Goal: Task Accomplishment & Management: Complete application form

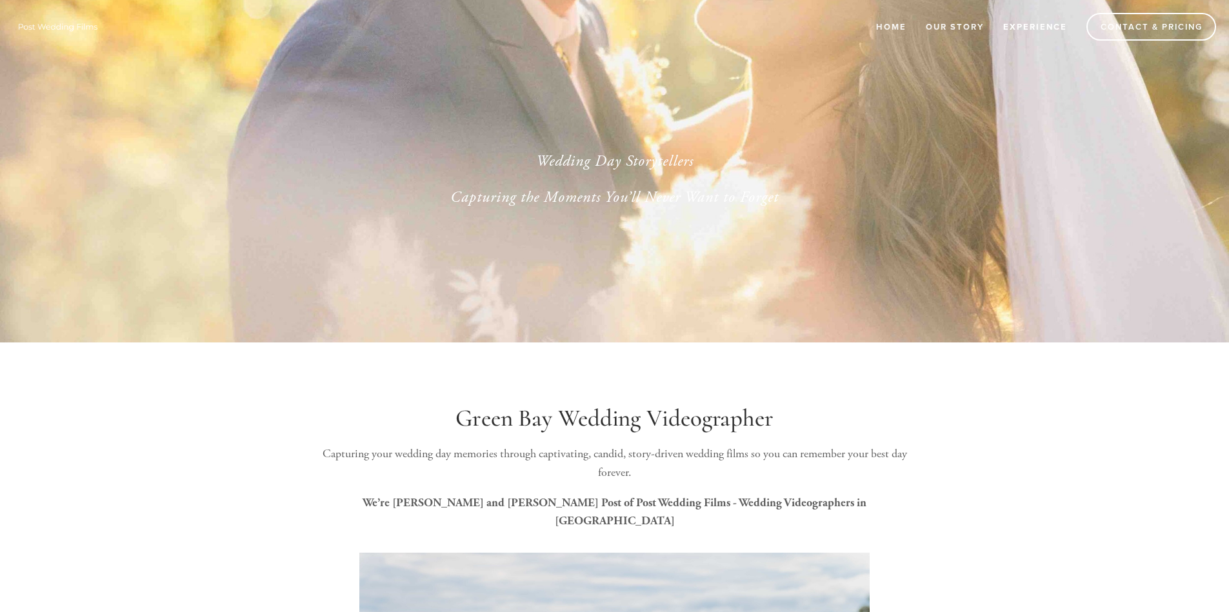
click at [1029, 23] on link "Experience" at bounding box center [1034, 26] width 81 height 21
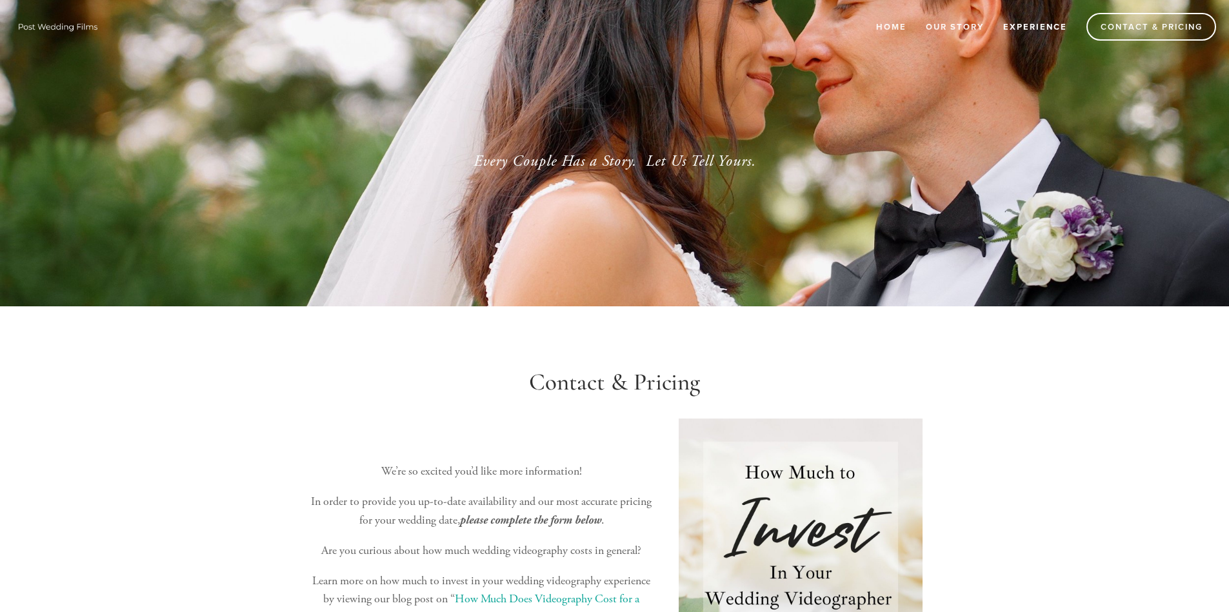
click at [1044, 23] on link "Experience" at bounding box center [1034, 26] width 81 height 21
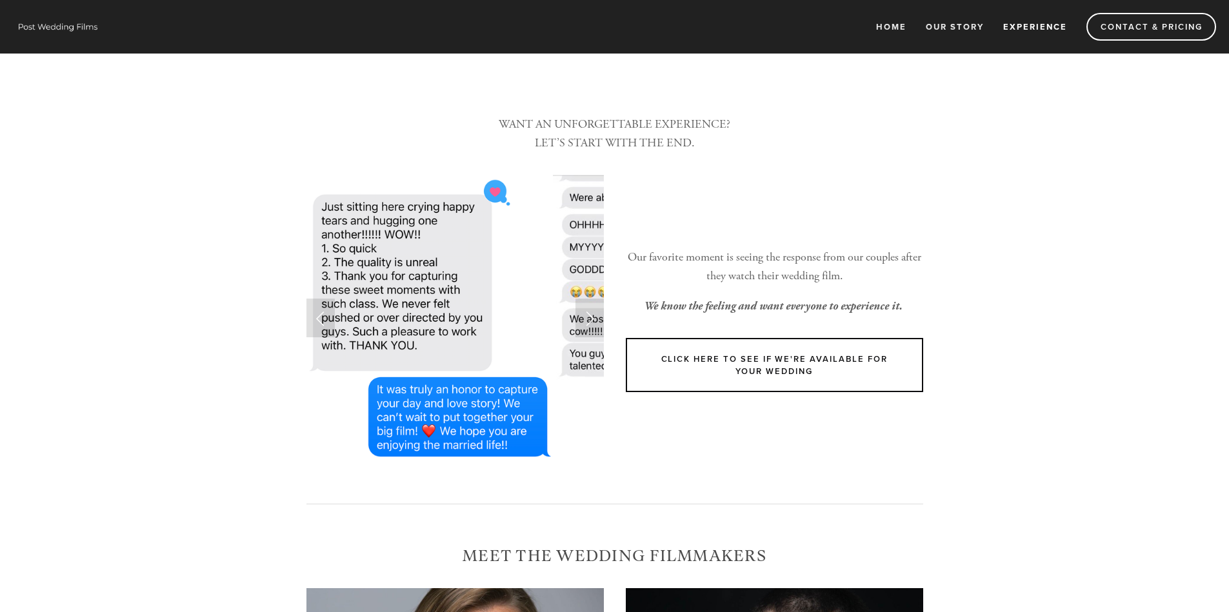
click at [877, 41] on div "Home Our Story Experience Contact & Pricing" at bounding box center [614, 27] width 1203 height 54
click at [878, 34] on link "Home" at bounding box center [890, 26] width 47 height 21
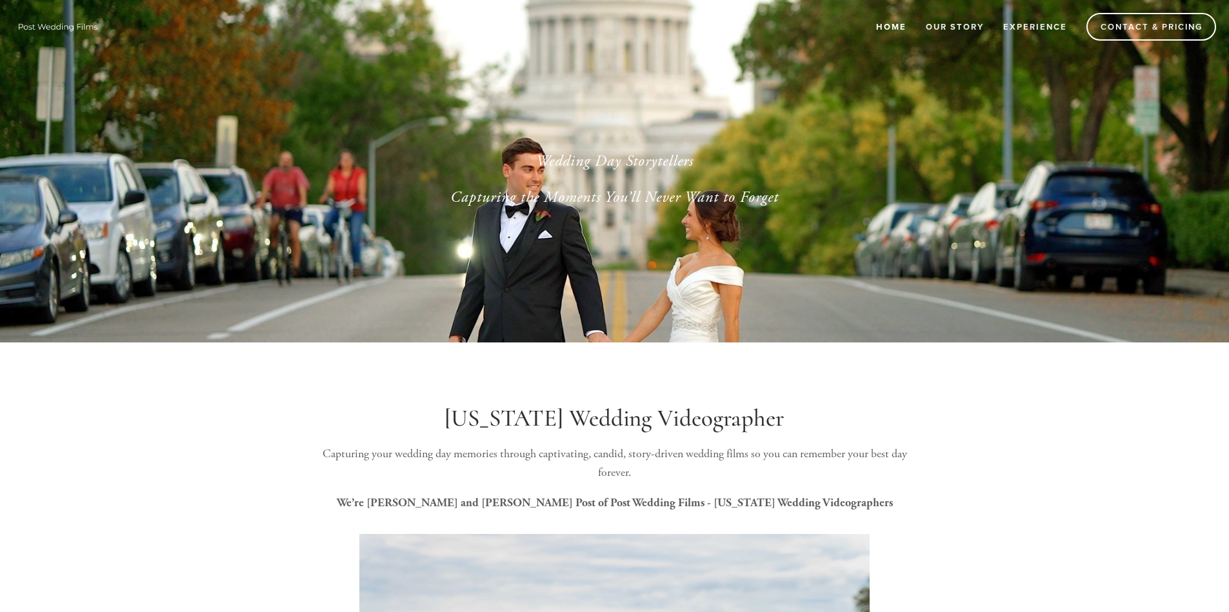
click at [731, 246] on div at bounding box center [614, 171] width 1229 height 342
click at [1147, 37] on link "Contact & Pricing" at bounding box center [1151, 27] width 130 height 28
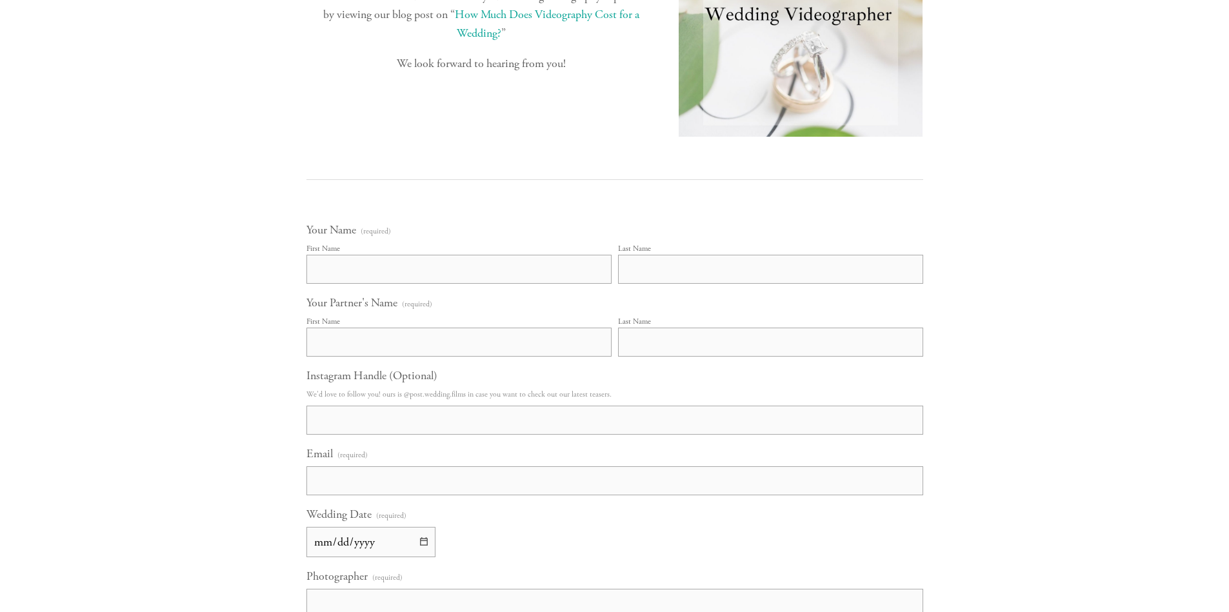
scroll to position [580, 0]
click at [493, 279] on input "First Name" at bounding box center [458, 273] width 305 height 29
type input "Kaylee"
type input "Sadowski"
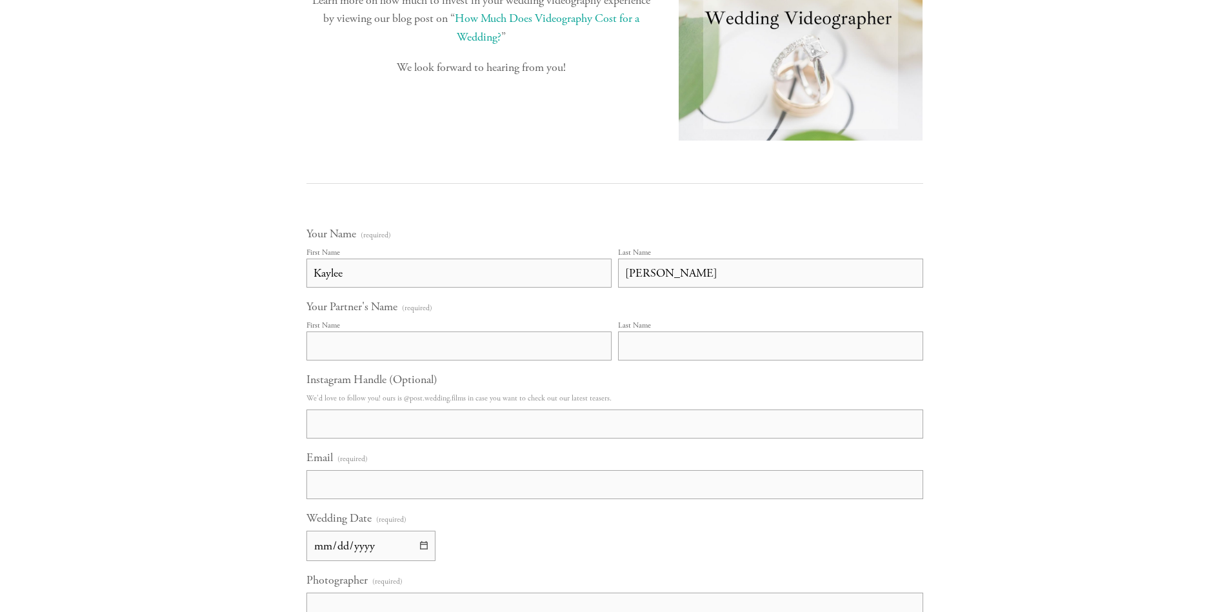
type input "Kaylee"
type input "Sadowski"
type input "kayleesadowski@gmail.com"
type input "Kaylee Sadowski"
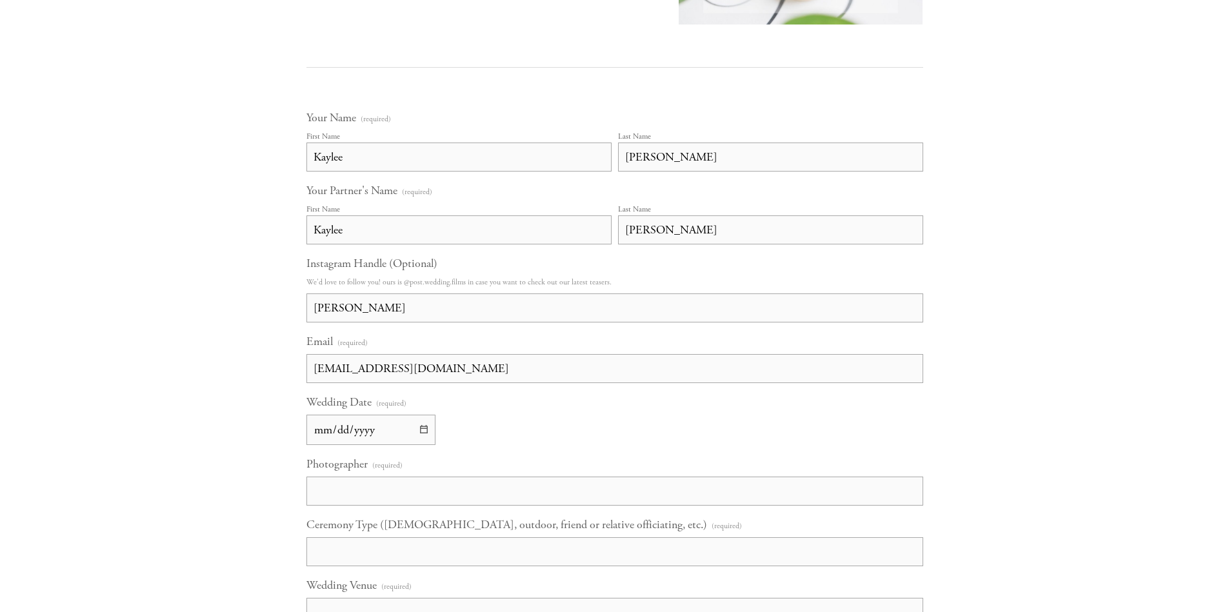
scroll to position [709, 0]
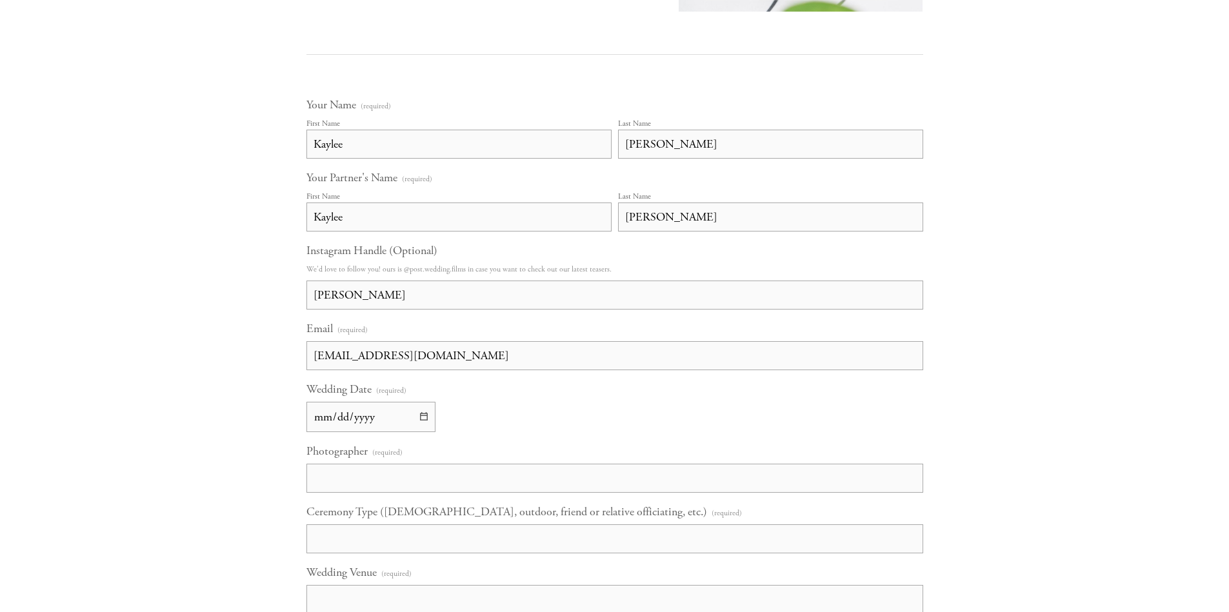
click at [426, 415] on input "Wedding Date (required)" at bounding box center [370, 417] width 129 height 30
type input "2026-10-10"
click at [398, 478] on input "Photographer (required)" at bounding box center [614, 478] width 617 height 29
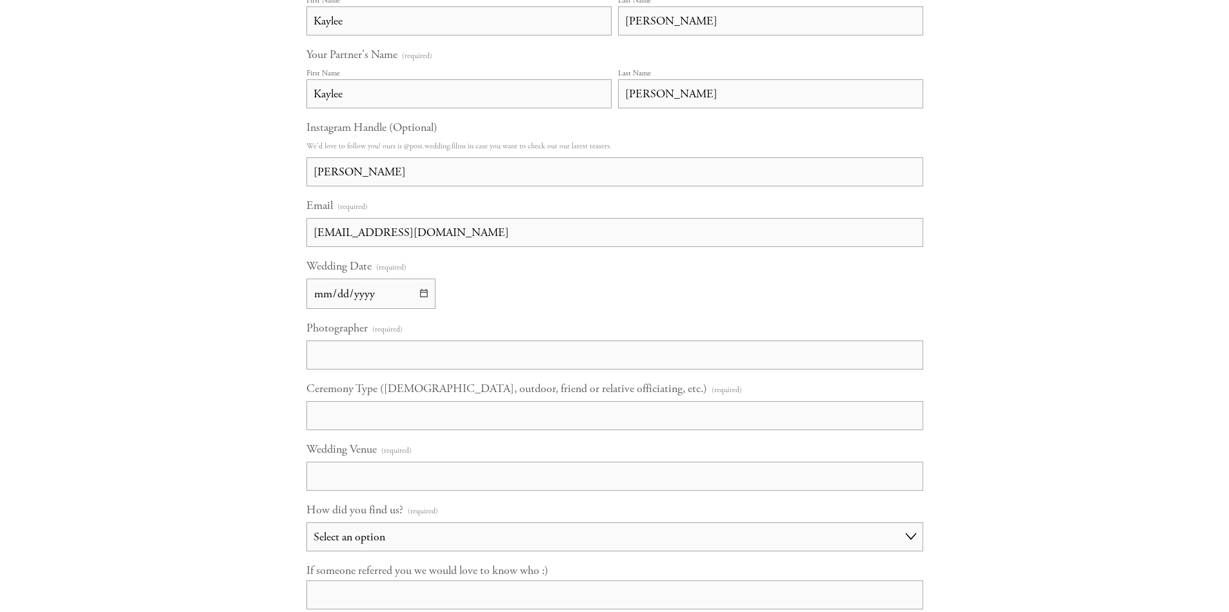
scroll to position [838, 0]
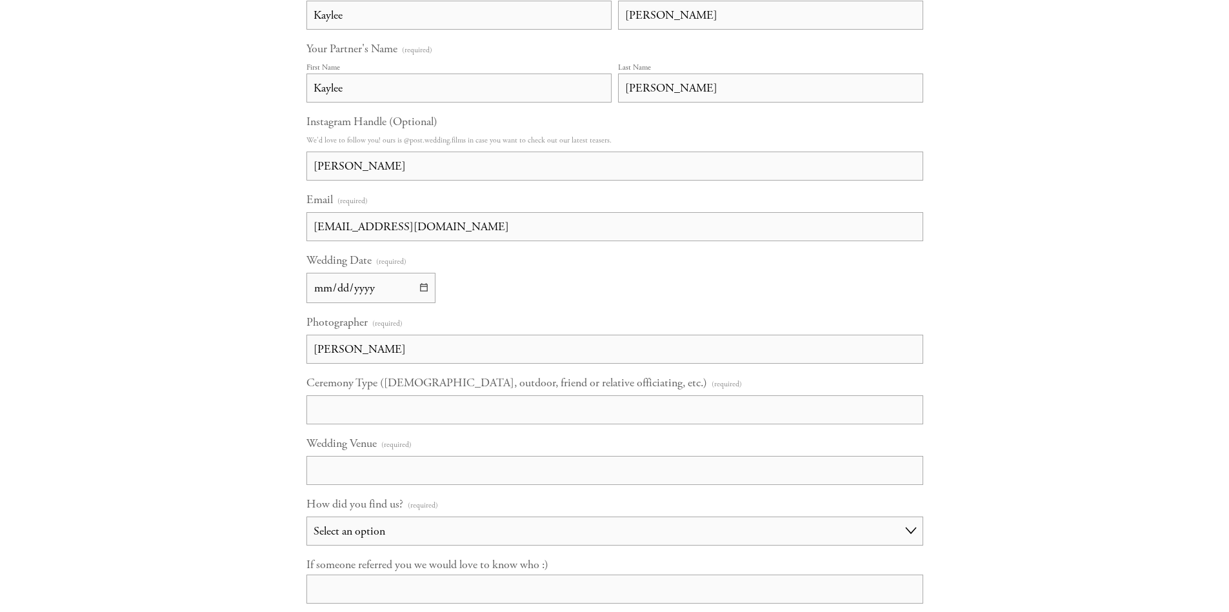
type input "Audrey Thomson"
click at [469, 419] on input "Ceremony Type (Catholic, outdoor, friend or relative officiating, etc.) (requir…" at bounding box center [614, 409] width 617 height 29
type input "i"
type input "In a Rustic Barn"
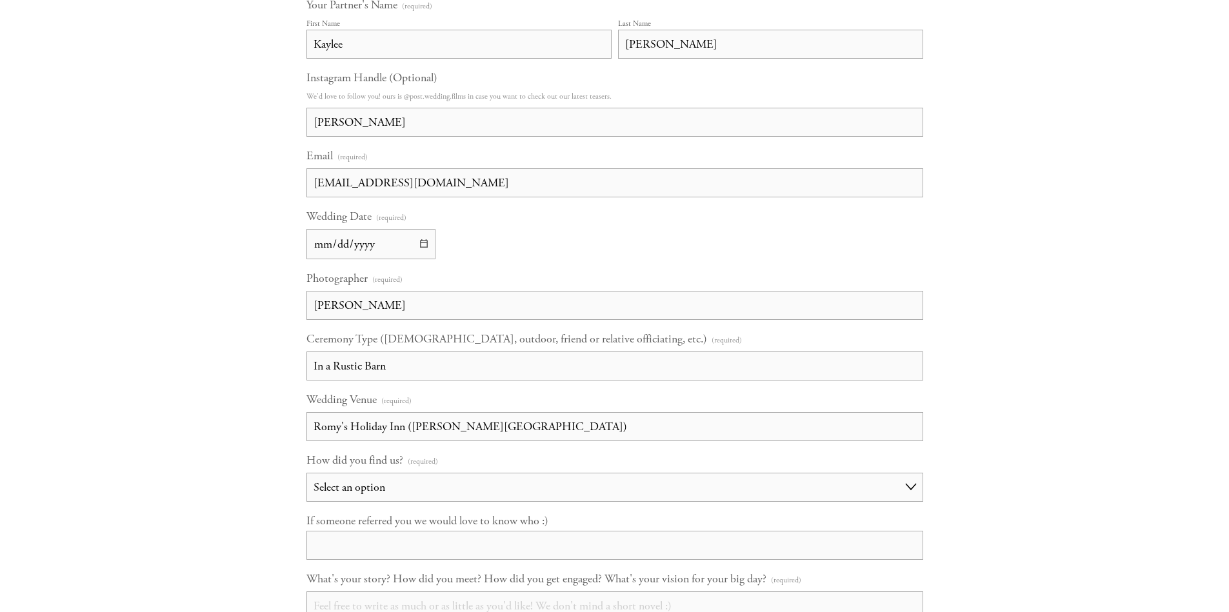
scroll to position [903, 0]
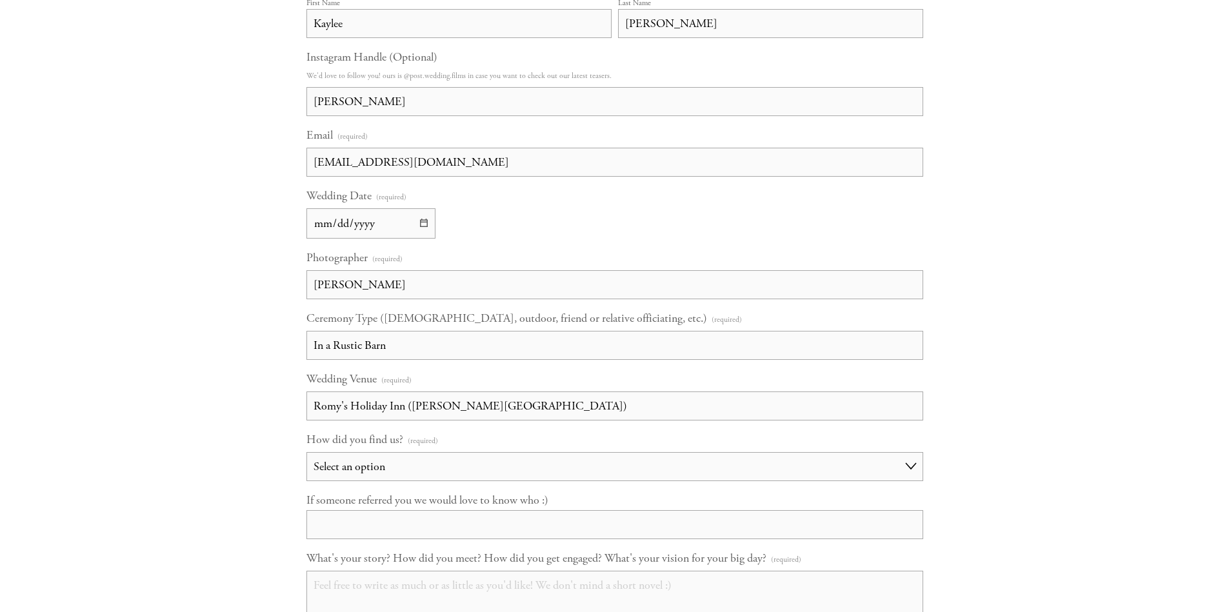
type input "Romy's Holiday Inn (Kelly Lake)"
click at [479, 459] on select "Select an option Choose an answer Referral Instagram Google Facebook YouTube Ot…" at bounding box center [614, 466] width 617 height 29
select select "Google"
click at [306, 452] on select "Select an option Choose an answer Referral Instagram Google Facebook YouTube Ot…" at bounding box center [614, 466] width 617 height 29
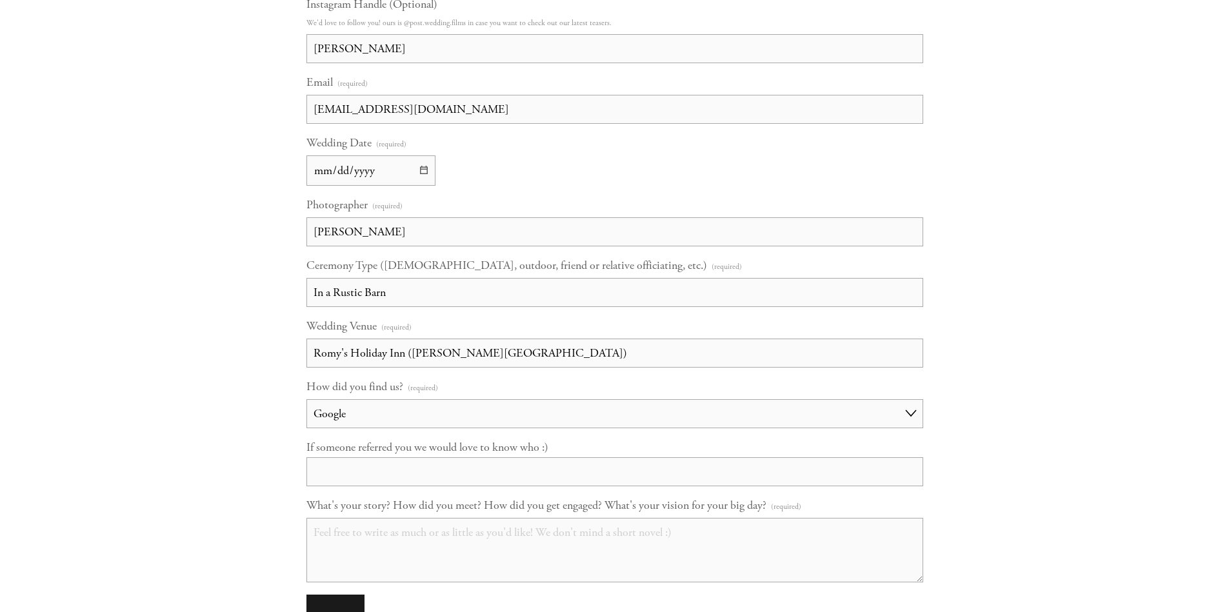
scroll to position [1032, 0]
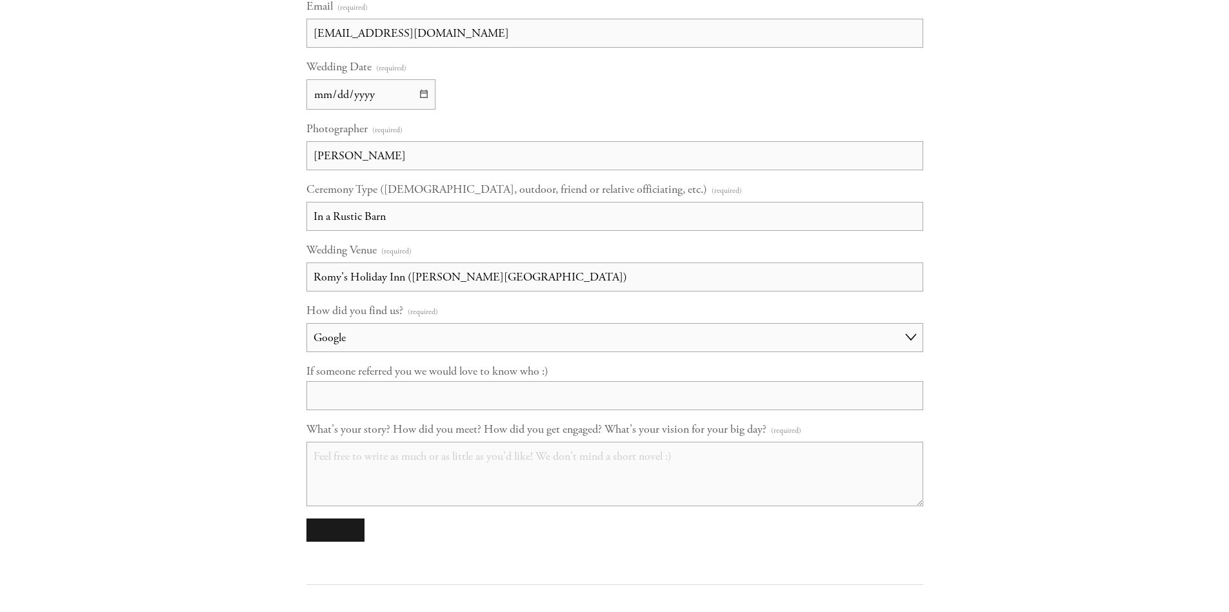
click at [449, 464] on textarea "What's your story? How did you meet? How did you get engaged? What's your visio…" at bounding box center [614, 474] width 617 height 64
paste textarea "Wohoo! I saw they won this morning—I was already asleep by 7:45 last night. I f…"
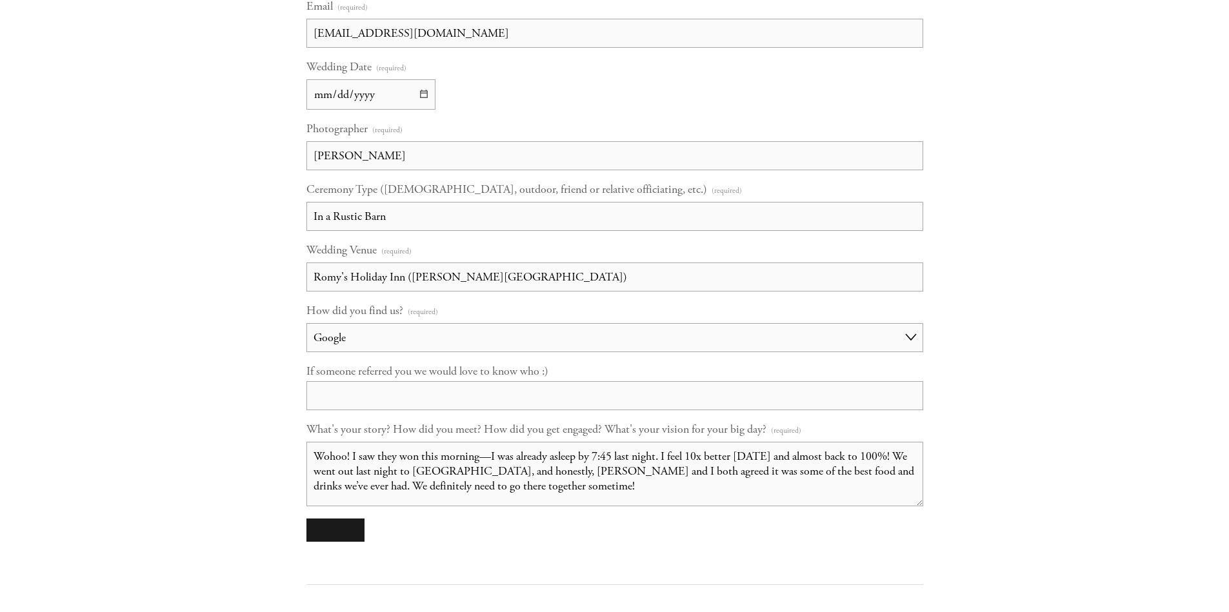
drag, startPoint x: 562, startPoint y: 482, endPoint x: 272, endPoint y: 462, distance: 290.9
click at [272, 462] on div "Home Our Story Experience Contact & Pricing" at bounding box center [614, 71] width 1229 height 2206
paste textarea "Sam and I met in our hometown of Oconto Falls, and we’ve always shared a love f…"
click at [716, 461] on textarea "Sam and I met in our hometown of Oconto Falls, and we’ve always shared a love f…" at bounding box center [614, 474] width 617 height 64
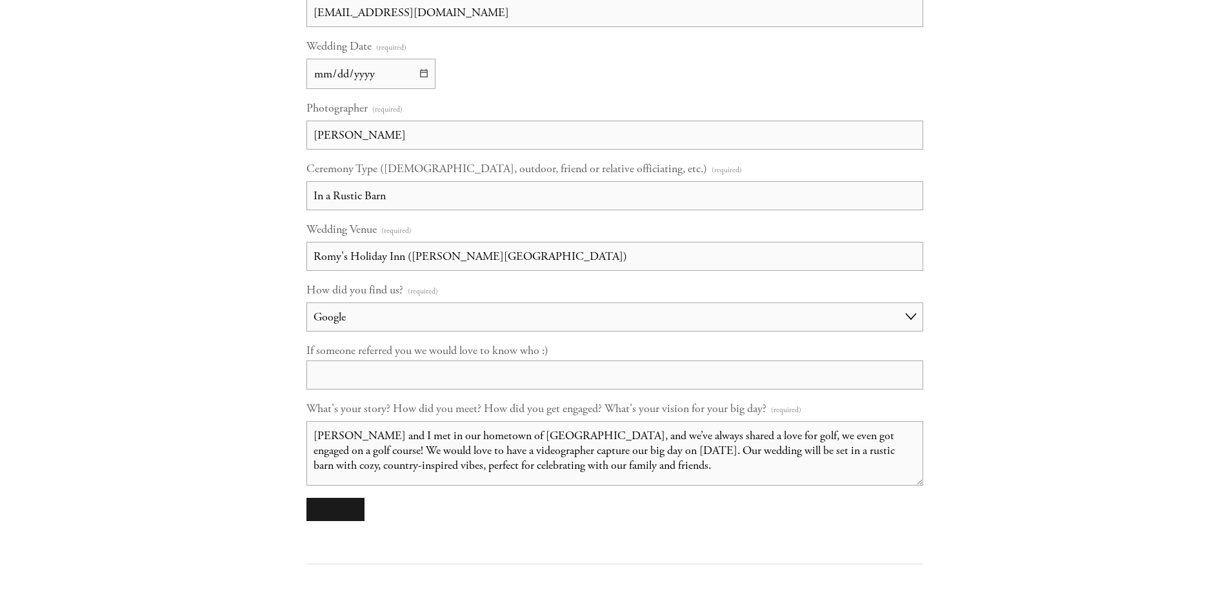
scroll to position [1053, 0]
drag, startPoint x: 655, startPoint y: 464, endPoint x: 413, endPoint y: 461, distance: 241.2
click at [413, 461] on textarea "Sam and I met in our hometown of Oconto Falls, and we’ve always shared a love f…" at bounding box center [614, 452] width 617 height 64
click at [900, 454] on textarea "Sam and I met in our hometown of Oconto Falls, and we’ve always shared a love f…" at bounding box center [614, 452] width 617 height 64
type textarea "Sam and I met in our hometown of Oconto Falls, and we’ve always shared a love f…"
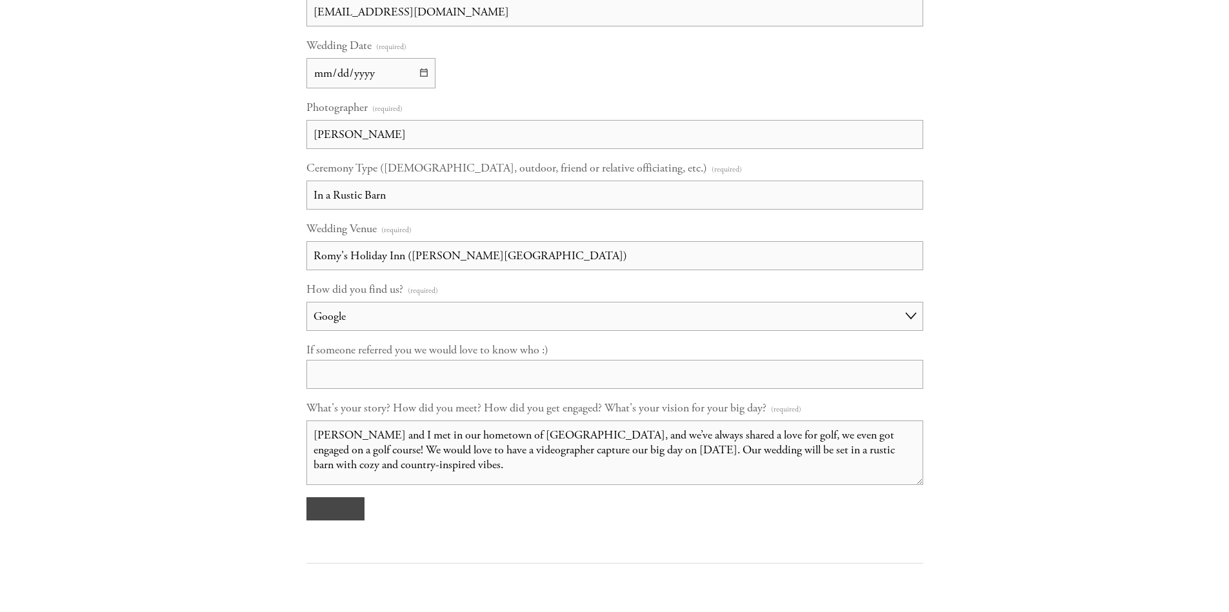
click at [346, 504] on button "submit" at bounding box center [335, 508] width 58 height 23
click at [388, 518] on span "Submitting" at bounding box center [377, 515] width 84 height 15
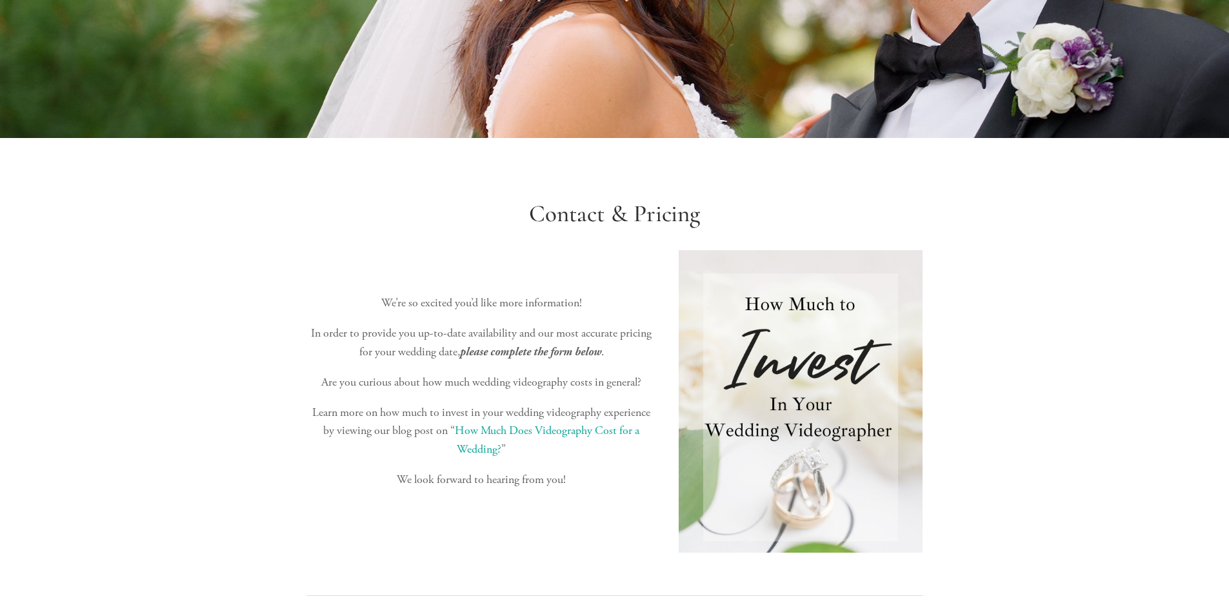
scroll to position [0, 0]
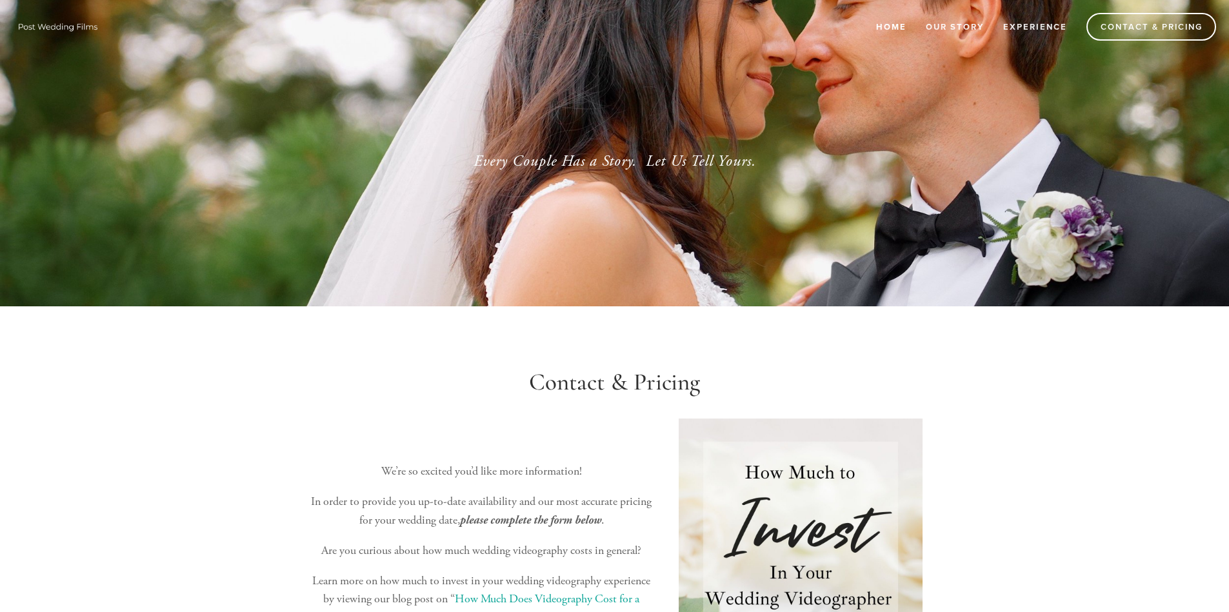
click at [889, 21] on link "Home" at bounding box center [890, 26] width 47 height 21
